Goal: Information Seeking & Learning: Learn about a topic

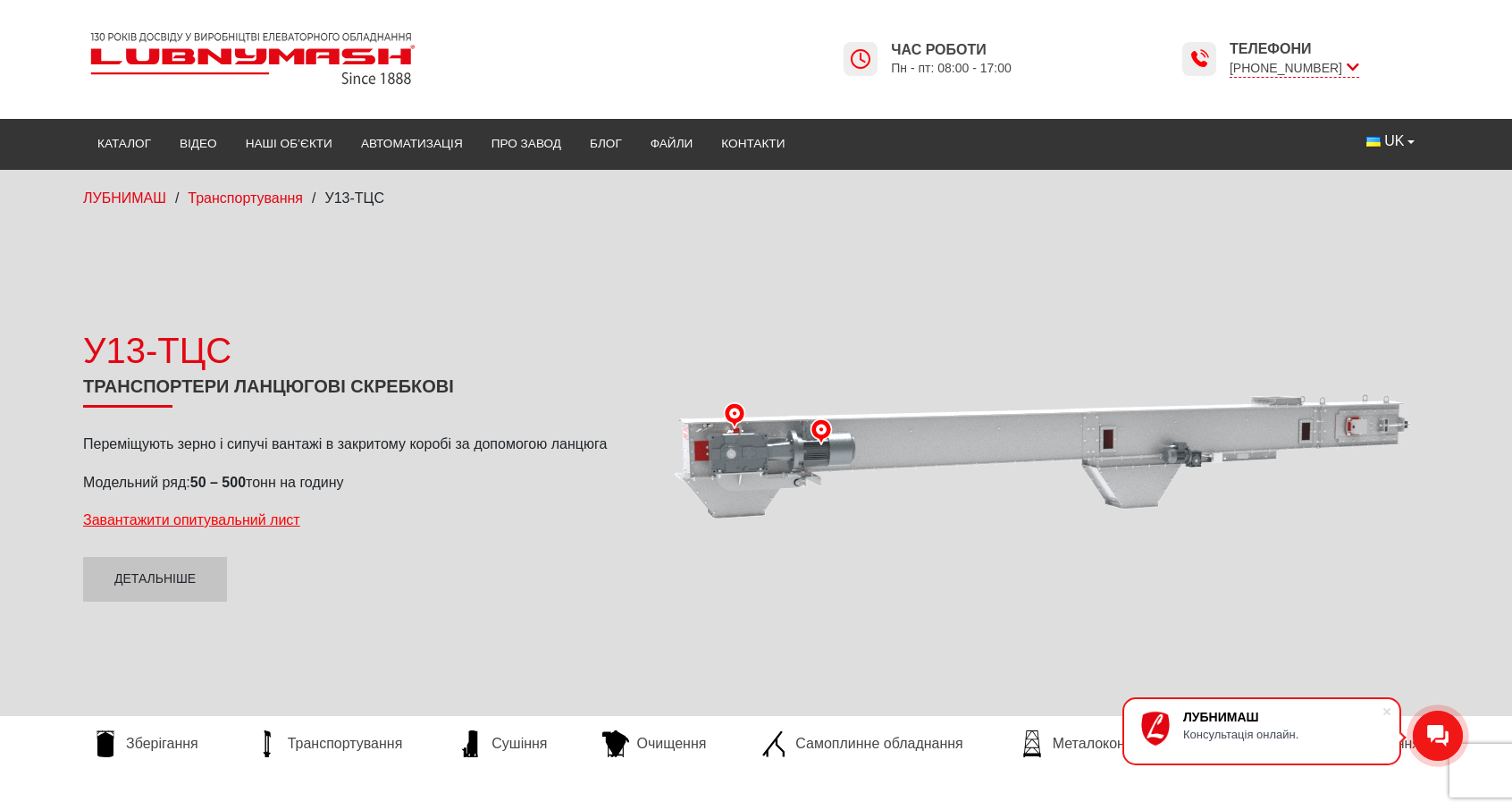
scroll to position [358, 0]
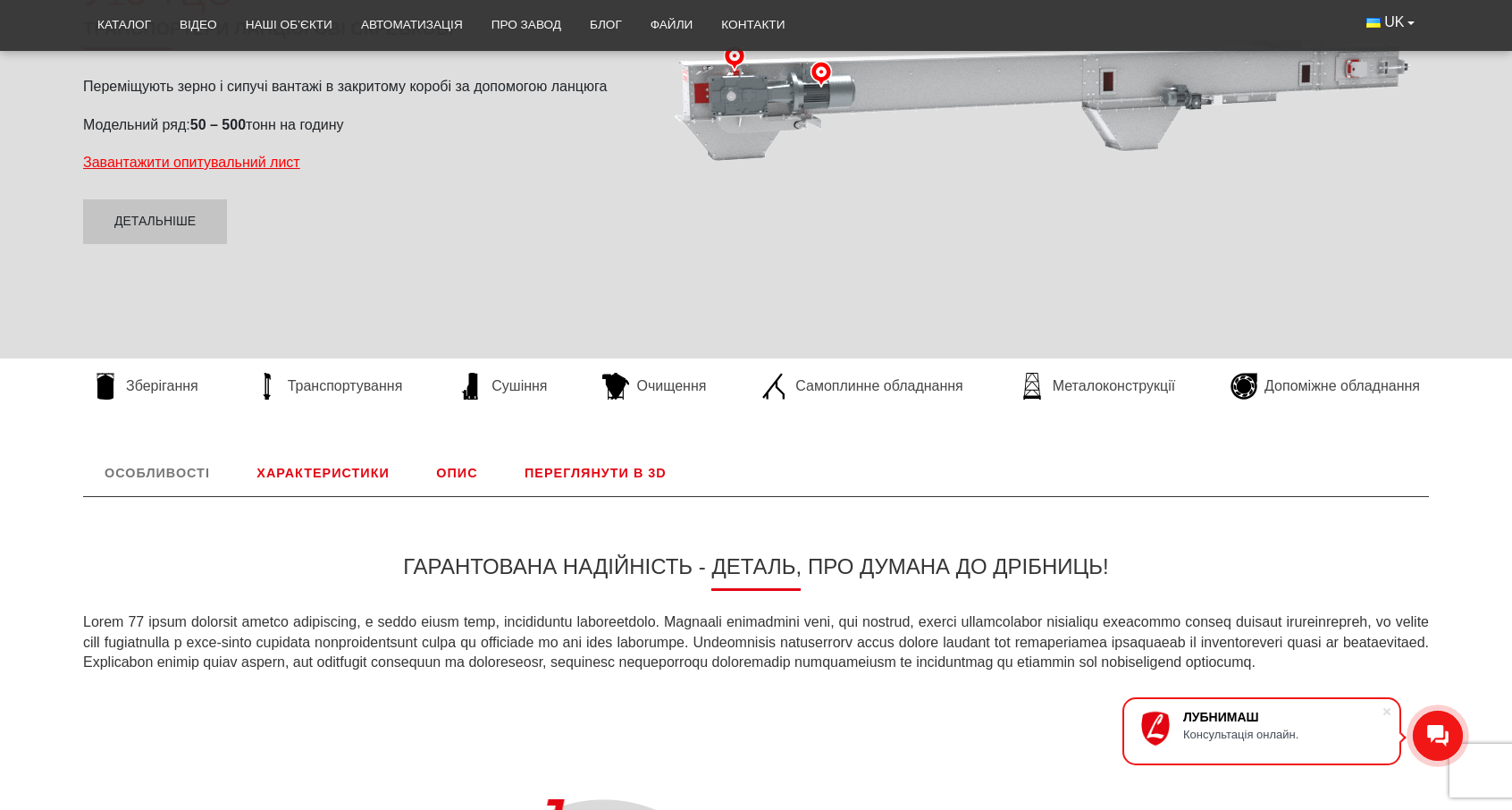
click at [368, 461] on link "Характеристики" at bounding box center [322, 473] width 175 height 47
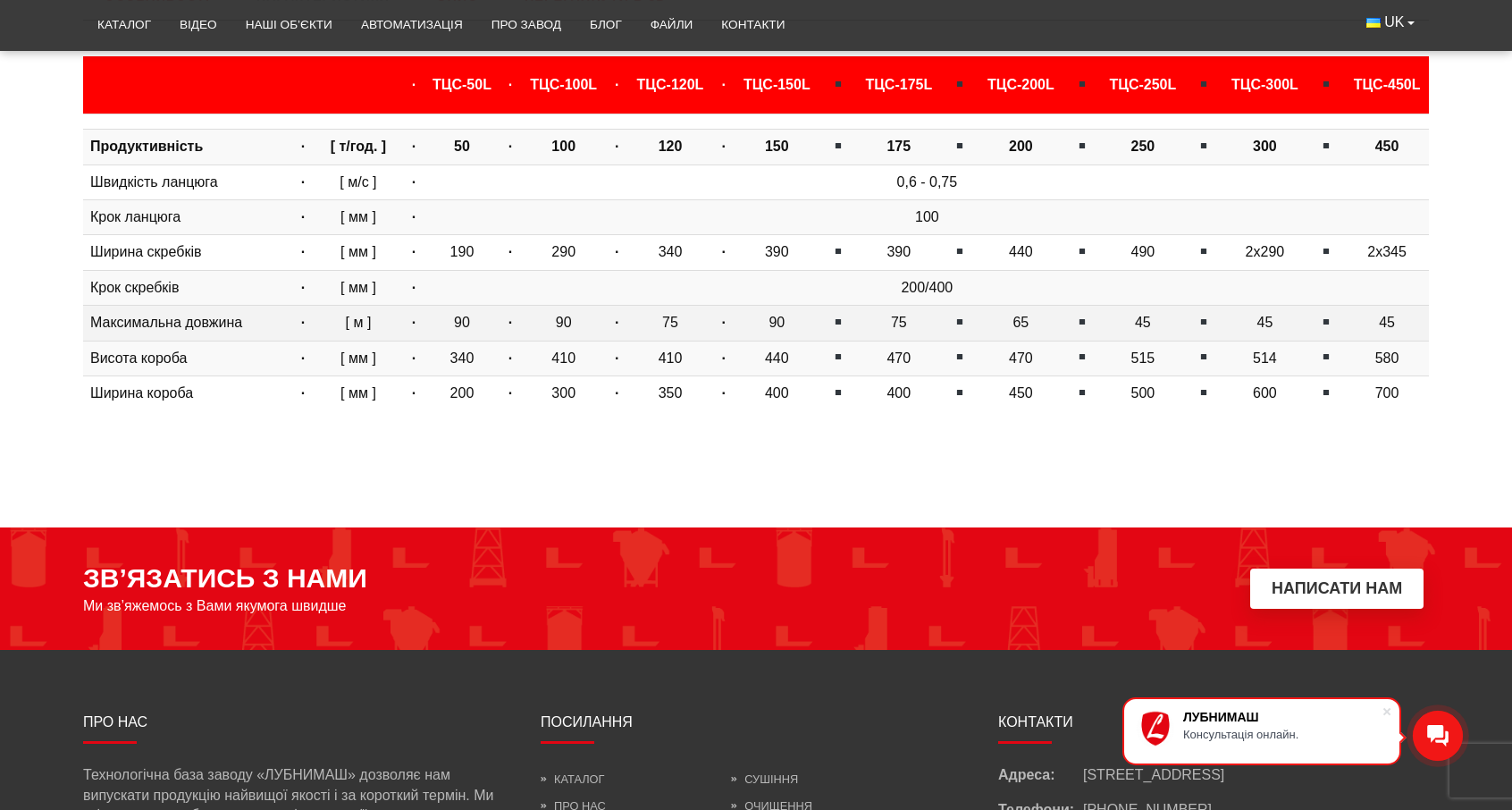
scroll to position [655, 0]
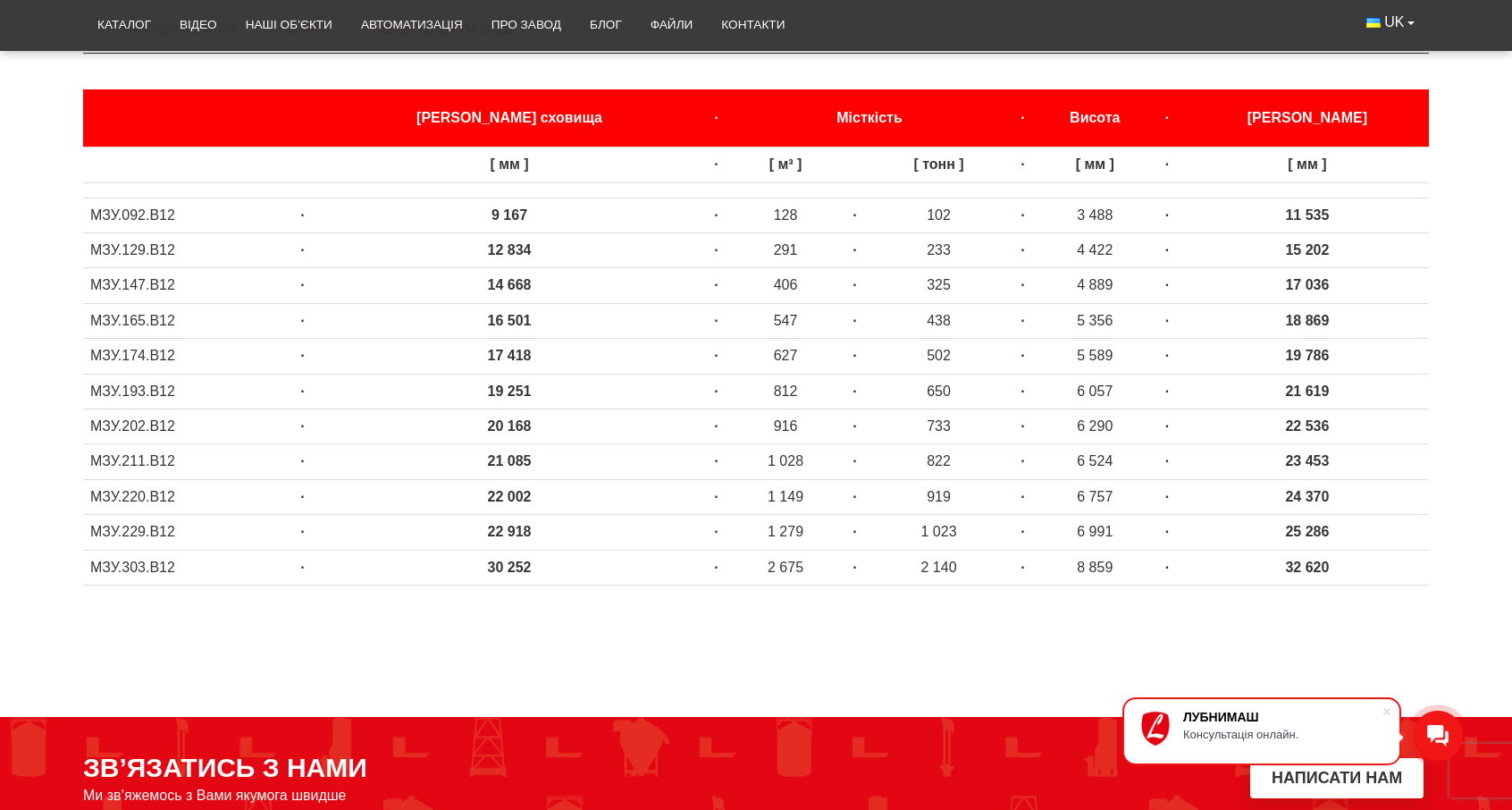
scroll to position [933, 0]
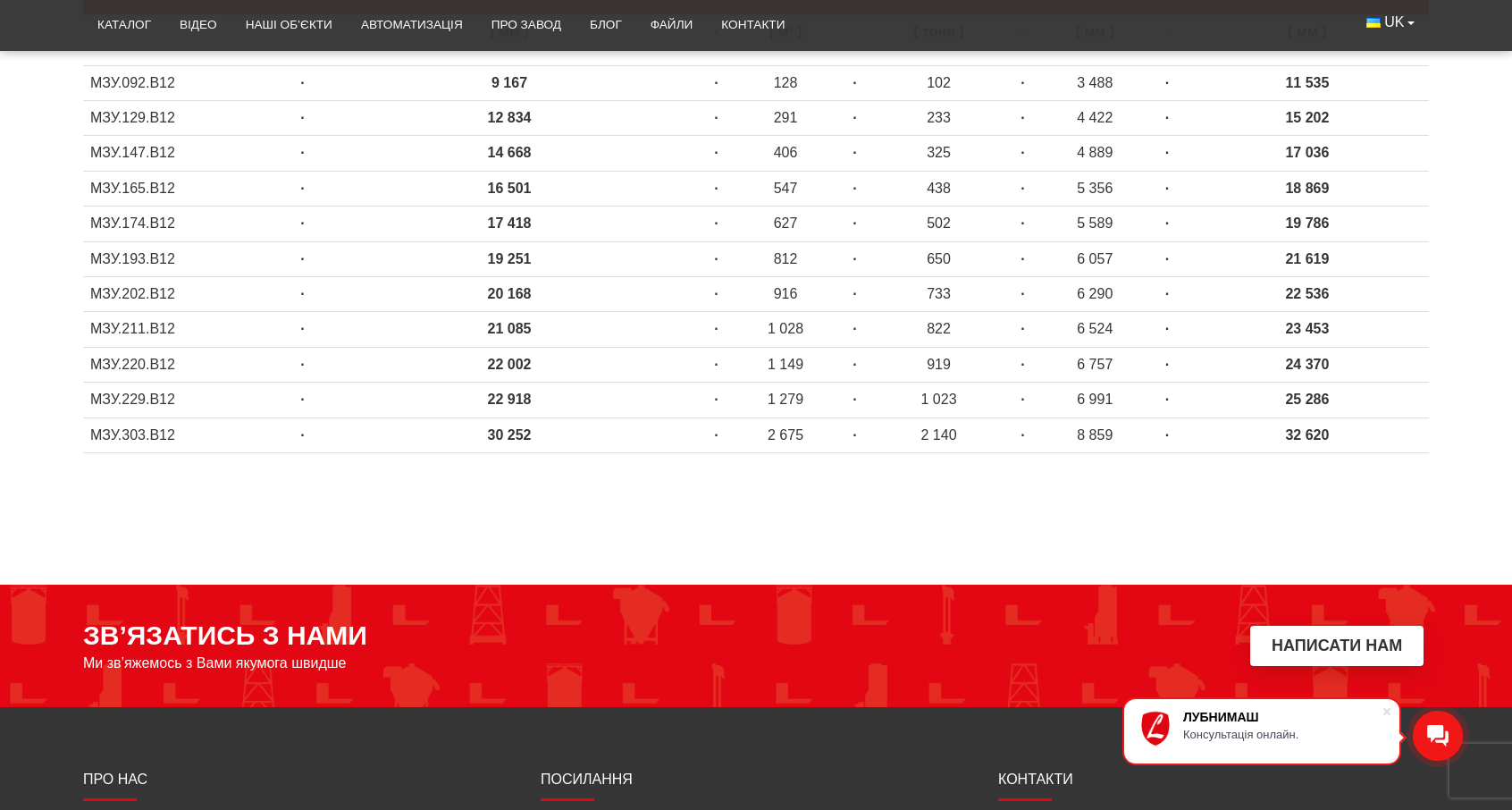
click at [130, 437] on td "МЗУ.303.В12" at bounding box center [183, 434] width 201 height 34
